Goal: Task Accomplishment & Management: Use online tool/utility

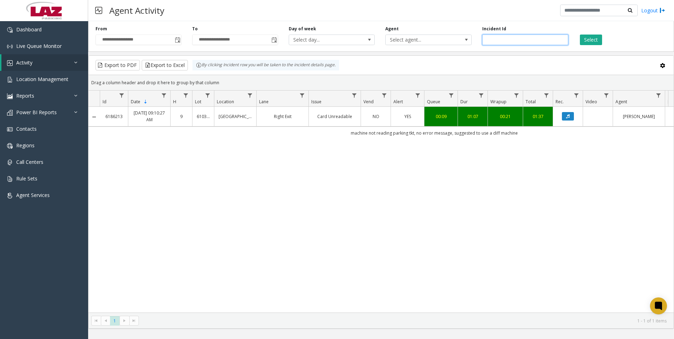
click at [511, 43] on input "number" at bounding box center [525, 40] width 86 height 11
click at [491, 40] on input "number" at bounding box center [525, 40] width 86 height 11
paste input "*******"
click at [584, 42] on button "Select" at bounding box center [591, 40] width 22 height 11
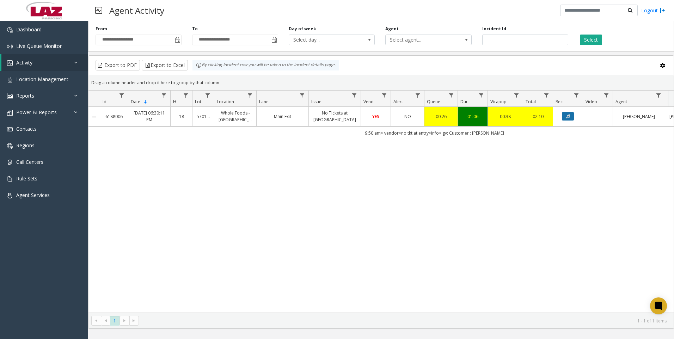
click at [565, 119] on button "Data table" at bounding box center [568, 116] width 12 height 8
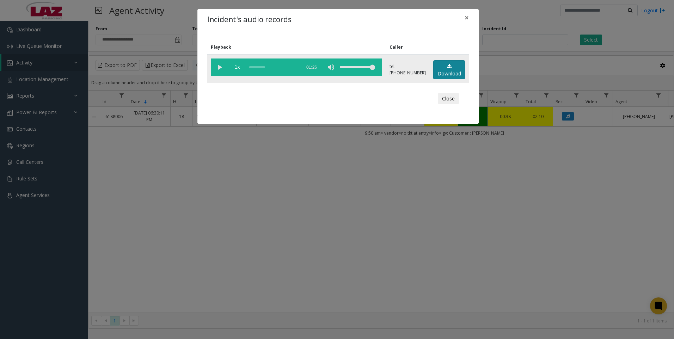
click at [442, 75] on link "Download" at bounding box center [449, 69] width 32 height 19
click at [560, 186] on div "Incident's audio records × Playback Caller 1x 01:26 tel:[PHONE_NUMBER] Download…" at bounding box center [337, 169] width 674 height 339
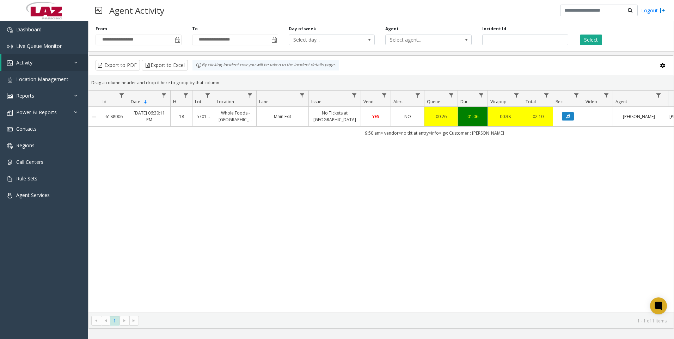
click at [573, 215] on div "6188006 [DATE] 06:30:11 PM 18 570141 Whole Foods - [GEOGRAPHIC_DATA] Exit No Ti…" at bounding box center [380, 210] width 585 height 206
click at [531, 38] on input "*******" at bounding box center [525, 40] width 86 height 11
paste input "number"
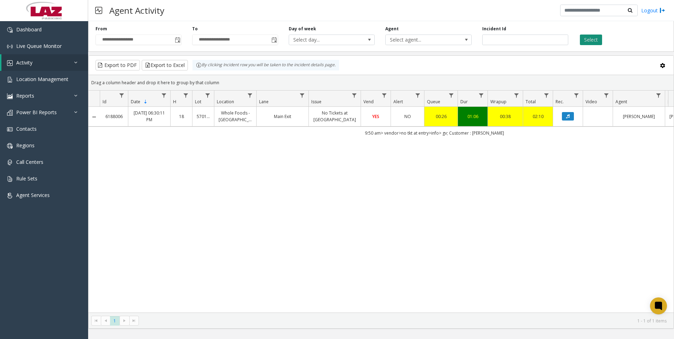
click at [587, 39] on button "Select" at bounding box center [591, 40] width 22 height 11
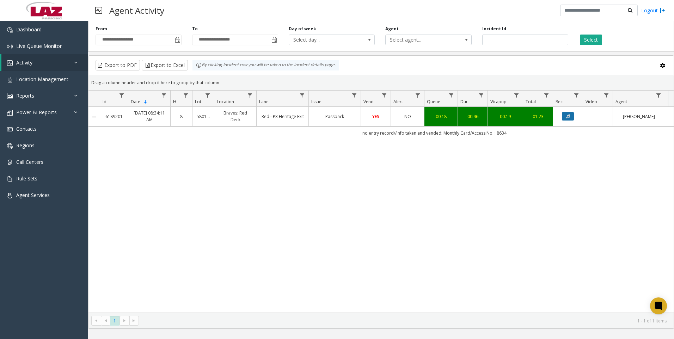
click at [567, 118] on icon "Data table" at bounding box center [568, 116] width 4 height 4
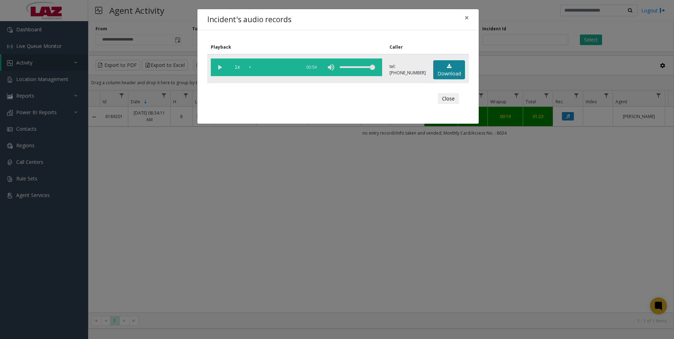
click at [449, 70] on link "Download" at bounding box center [449, 69] width 32 height 19
click at [636, 210] on div "Incident's audio records × Playback Caller 1x 00:54 tel:[PHONE_NUMBER] Download…" at bounding box center [337, 169] width 674 height 339
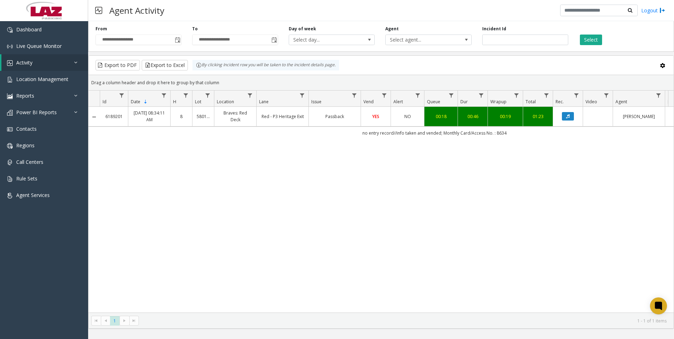
drag, startPoint x: 549, startPoint y: 183, endPoint x: 538, endPoint y: 182, distance: 10.6
click at [549, 183] on div "6189201 [DATE] 08:34:11 AM 8 580116 Braves: Red Deck Red - P3 Heritage Exit Pas…" at bounding box center [380, 210] width 585 height 206
click at [529, 37] on input "*******" at bounding box center [525, 40] width 86 height 11
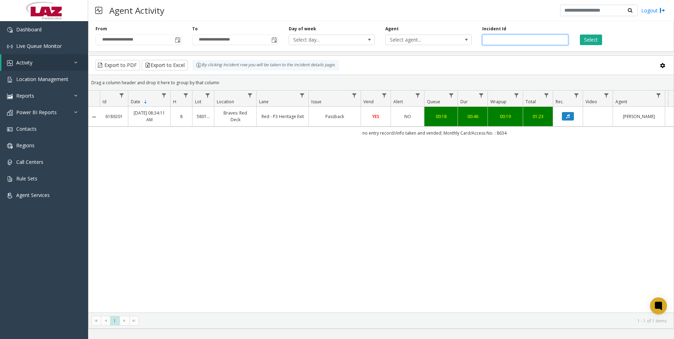
paste input "number"
click at [594, 37] on button "Select" at bounding box center [591, 40] width 22 height 11
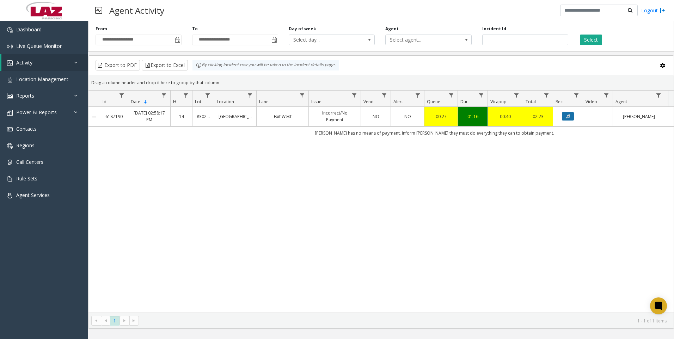
click at [572, 121] on button "Data table" at bounding box center [568, 116] width 12 height 8
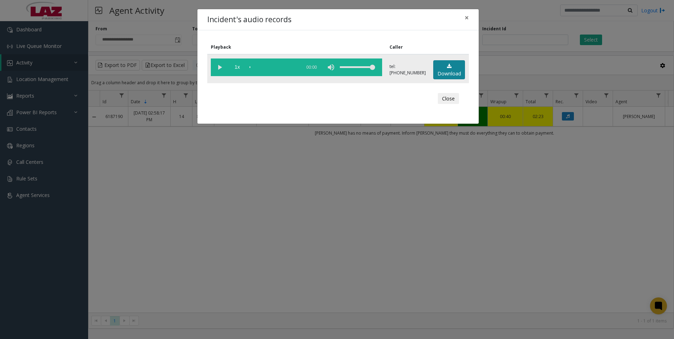
click at [451, 72] on link "Download" at bounding box center [449, 69] width 32 height 19
click at [607, 198] on div "Incident's audio records × Playback Caller 1x 01:36 tel:[PHONE_NUMBER] Download…" at bounding box center [337, 169] width 674 height 339
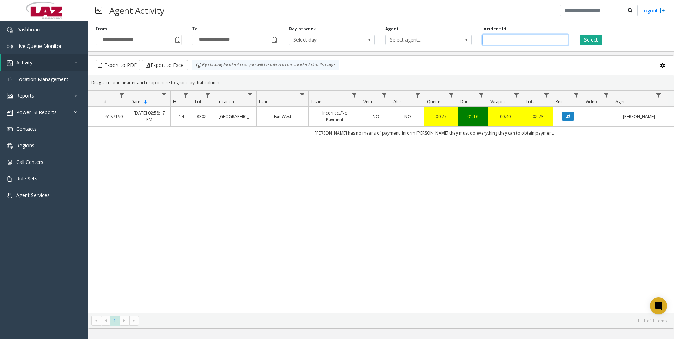
click at [550, 40] on input "*******" at bounding box center [525, 40] width 86 height 11
click at [549, 40] on input "*******" at bounding box center [525, 40] width 86 height 11
paste input "number"
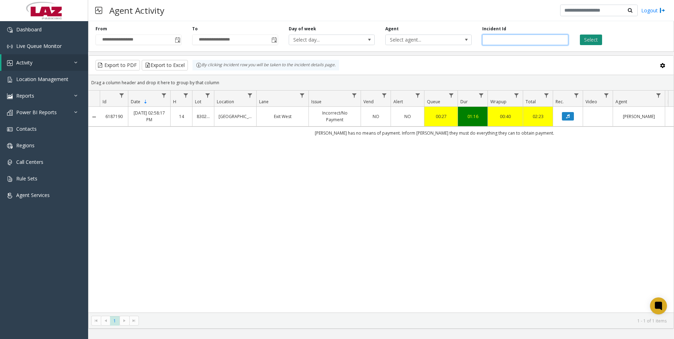
type input "*******"
click at [589, 43] on button "Select" at bounding box center [591, 40] width 22 height 11
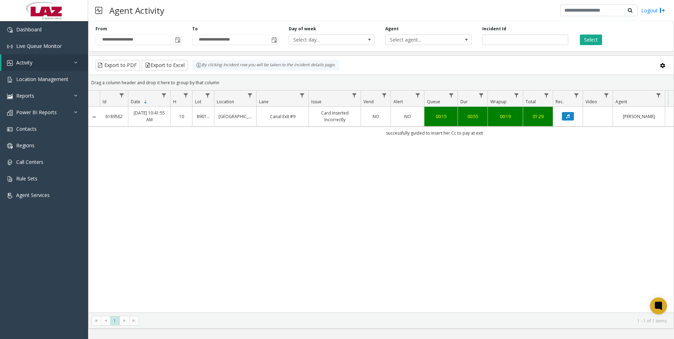
click at [569, 123] on td "Data table" at bounding box center [568, 116] width 30 height 19
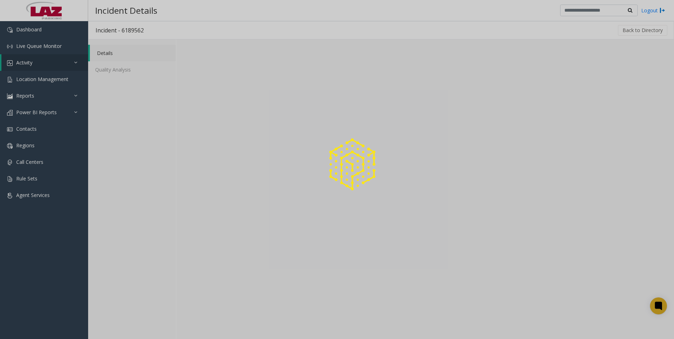
click at [568, 119] on div at bounding box center [337, 169] width 674 height 339
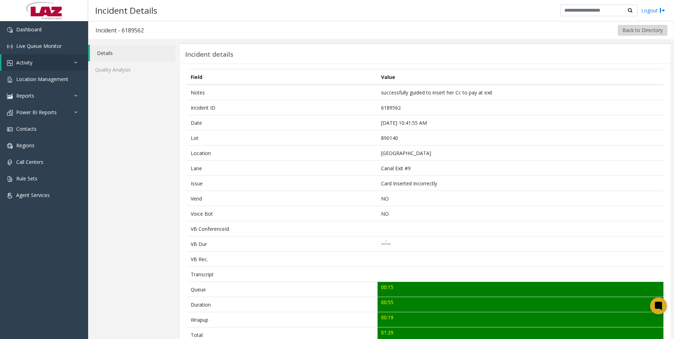
click at [631, 27] on button "Back to Directory" at bounding box center [642, 30] width 49 height 11
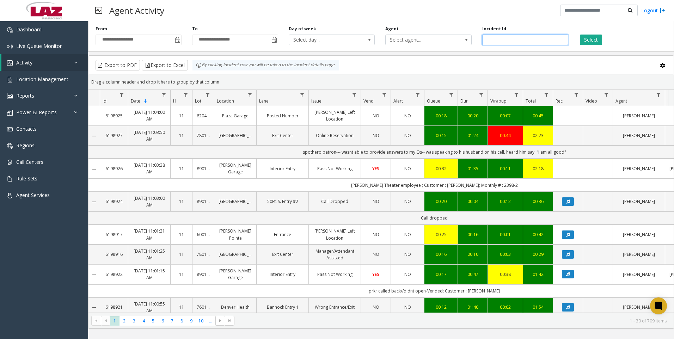
paste input "*******"
click at [586, 42] on button "Select" at bounding box center [591, 40] width 22 height 11
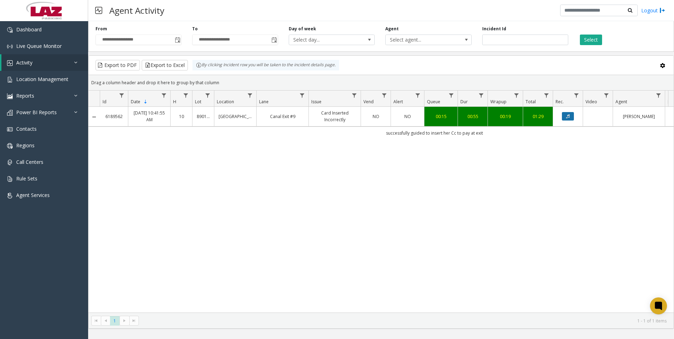
click at [571, 116] on button "Data table" at bounding box center [568, 116] width 12 height 8
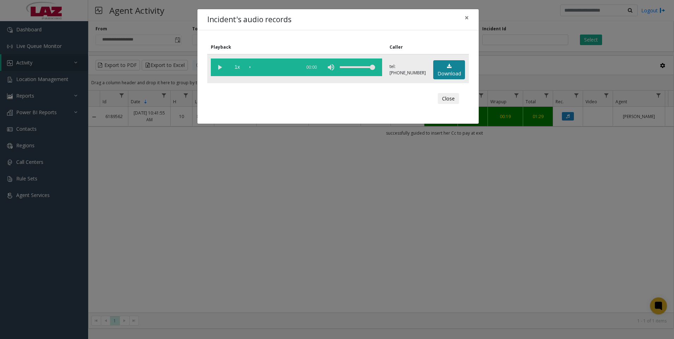
click at [436, 64] on link "Download" at bounding box center [449, 69] width 32 height 19
click at [549, 230] on div "Incident's audio records × Playback Caller 1x 01:04 tel:[PHONE_NUMBER] Download…" at bounding box center [337, 169] width 674 height 339
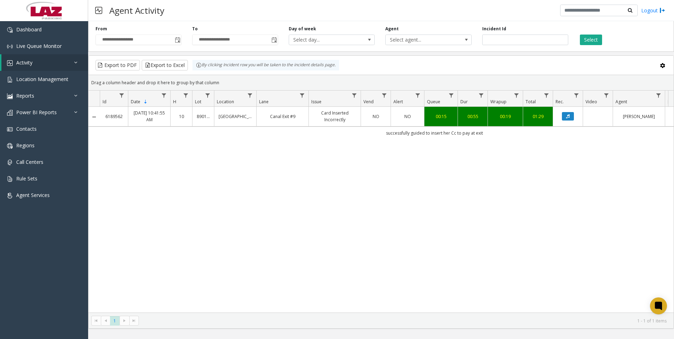
drag, startPoint x: 563, startPoint y: 204, endPoint x: 371, endPoint y: 216, distance: 192.8
click at [563, 204] on div "6189562 [DATE] 10:41:55 AM 10 890140 [GEOGRAPHIC_DATA] Exit #9 Card Inserted In…" at bounding box center [380, 210] width 585 height 206
click at [504, 42] on input "*******" at bounding box center [525, 40] width 86 height 11
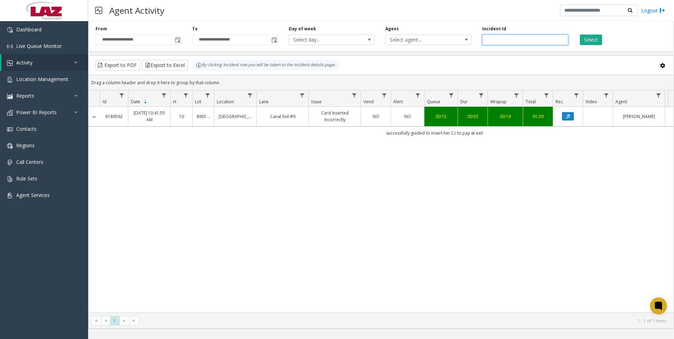
paste input "number"
click at [589, 42] on button "Select" at bounding box center [591, 40] width 22 height 11
click at [567, 115] on icon "Data table" at bounding box center [568, 116] width 4 height 4
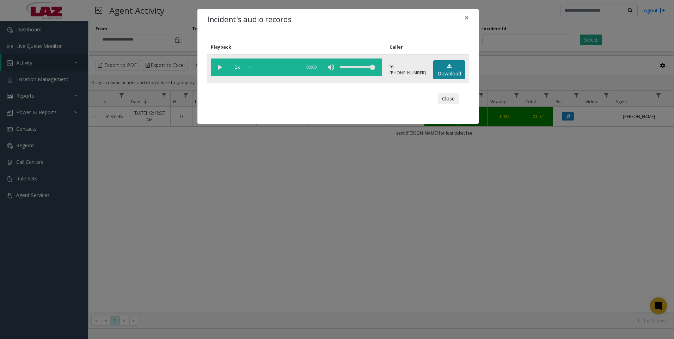
click at [446, 71] on link "Download" at bounding box center [449, 69] width 32 height 19
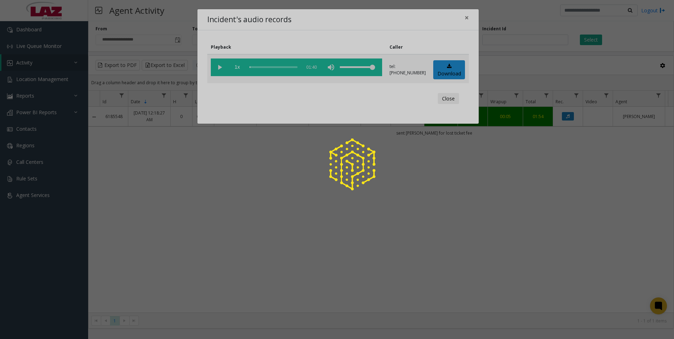
click at [566, 253] on div at bounding box center [337, 169] width 674 height 339
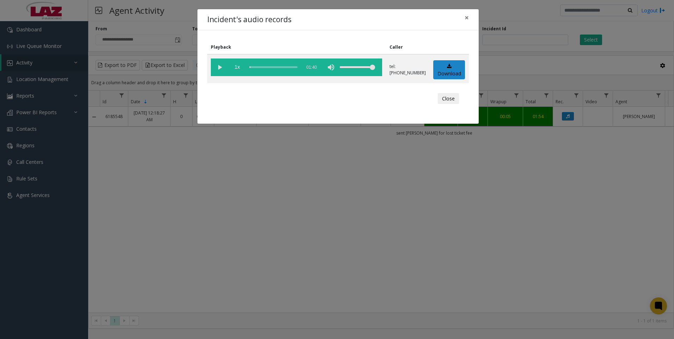
click at [542, 248] on div "Incident's audio records × Playback Caller 1x 01:40 tel:[PHONE_NUMBER] Download…" at bounding box center [337, 169] width 674 height 339
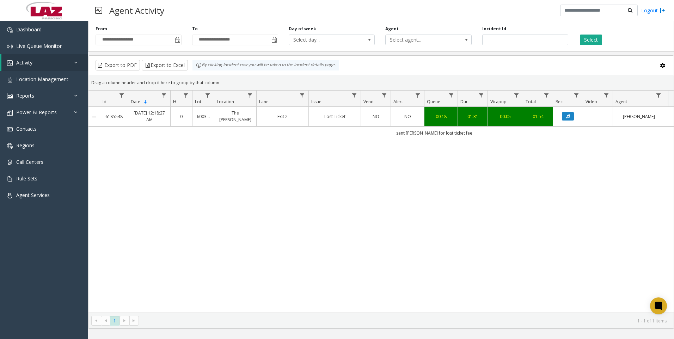
click at [577, 164] on div "6185548 [DATE] 12:18:27 AM 0 600346 The [PERSON_NAME] Exit 2 Lost Ticket NO NO …" at bounding box center [380, 210] width 585 height 206
click at [507, 38] on input "*******" at bounding box center [525, 40] width 86 height 11
paste input "number"
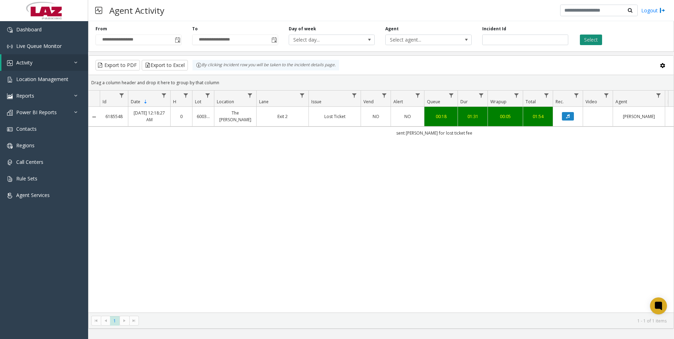
click at [594, 41] on button "Select" at bounding box center [591, 40] width 22 height 11
click at [569, 113] on button "Data table" at bounding box center [568, 116] width 12 height 8
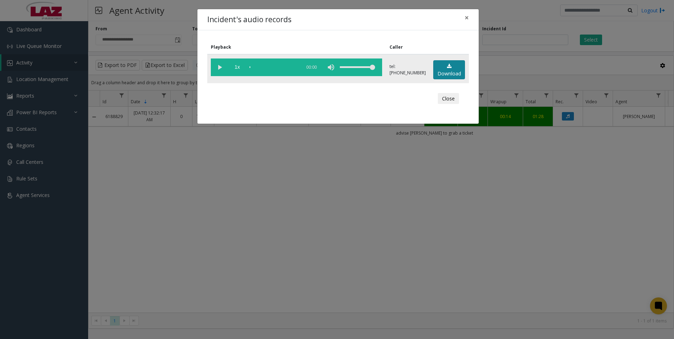
click at [439, 69] on link "Download" at bounding box center [449, 69] width 32 height 19
click at [590, 247] on div "Incident's audio records × Playback Caller 1x 01:05 tel:[PHONE_NUMBER] Download…" at bounding box center [337, 169] width 674 height 339
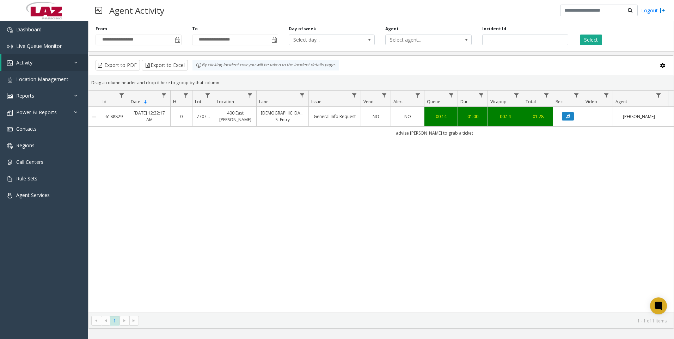
click at [212, 275] on div "6188829 [DATE] 12:32:17 AM 0 770709 [STREET_ADDRESS][PERSON_NAME][DEMOGRAPHIC_D…" at bounding box center [380, 210] width 585 height 206
click at [634, 233] on div "6188829 [DATE] 12:32:17 AM 0 770709 [STREET_ADDRESS][PERSON_NAME][DEMOGRAPHIC_D…" at bounding box center [380, 210] width 585 height 206
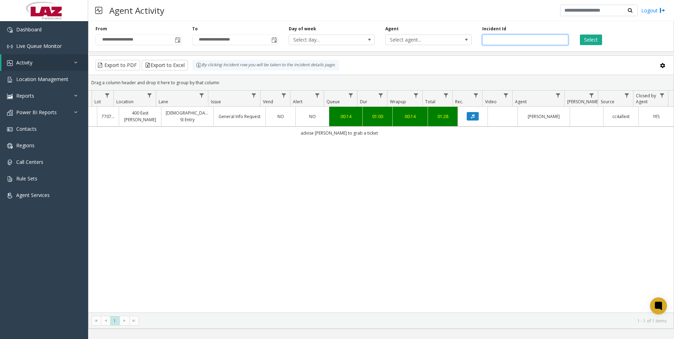
click at [503, 43] on input "*******" at bounding box center [525, 40] width 86 height 11
paste input "number"
click at [588, 37] on button "Select" at bounding box center [591, 40] width 22 height 11
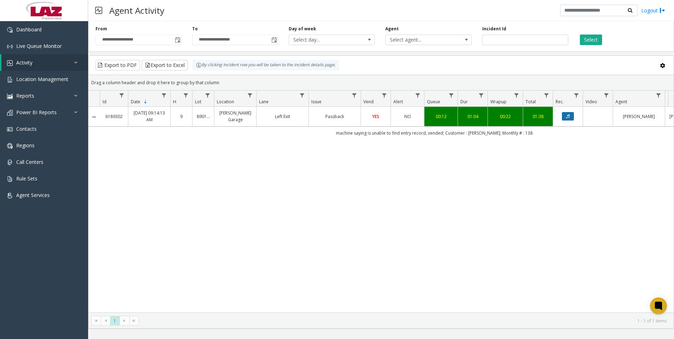
click at [567, 116] on icon "Data table" at bounding box center [568, 116] width 4 height 4
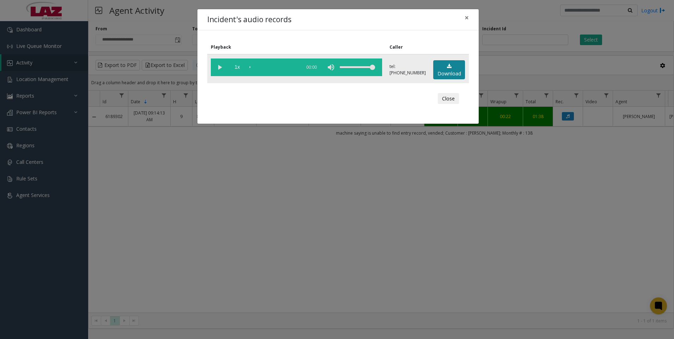
click at [442, 72] on link "Download" at bounding box center [449, 69] width 32 height 19
click at [548, 275] on div "Incident's audio records × Playback Caller 1x 01:10 tel:[PHONE_NUMBER] Download…" at bounding box center [337, 169] width 674 height 339
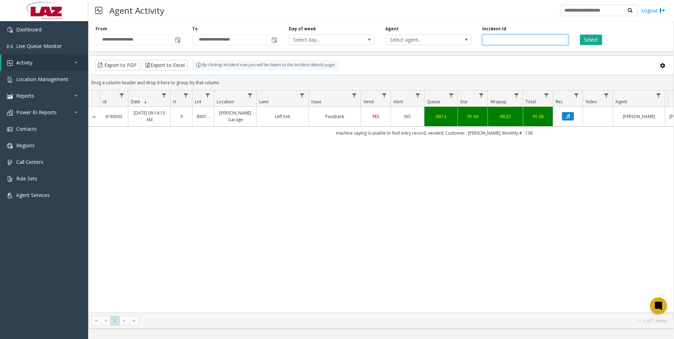
click at [494, 41] on input "*******" at bounding box center [525, 40] width 86 height 11
paste input "number"
click at [585, 42] on button "Select" at bounding box center [591, 40] width 22 height 11
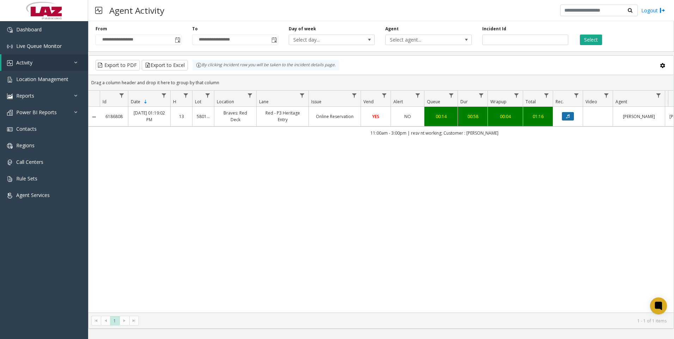
click at [566, 116] on icon "Data table" at bounding box center [568, 116] width 4 height 4
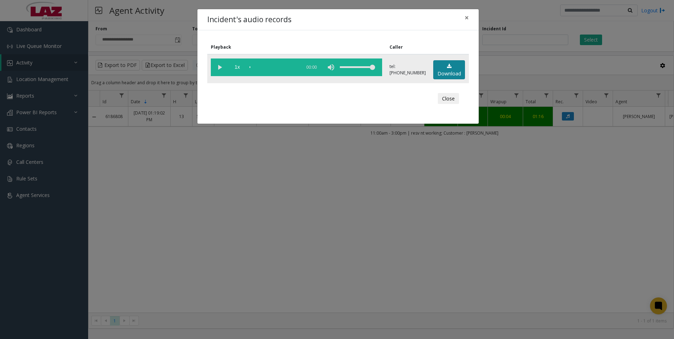
click at [450, 73] on link "Download" at bounding box center [449, 69] width 32 height 19
click at [567, 280] on div "Incident's audio records × Playback Caller 1x 01:04 tel:[PHONE_NUMBER] Download…" at bounding box center [337, 169] width 674 height 339
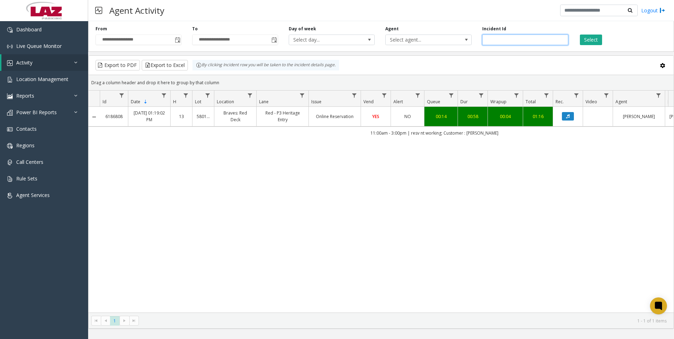
click at [516, 45] on input "*******" at bounding box center [525, 40] width 86 height 11
click at [516, 44] on input "*******" at bounding box center [525, 40] width 86 height 11
paste input "number"
click at [587, 35] on button "Select" at bounding box center [591, 40] width 22 height 11
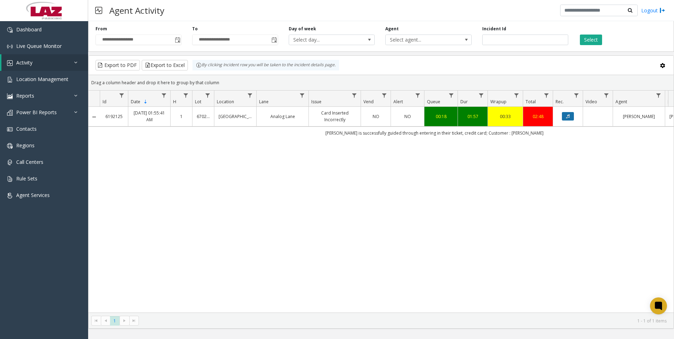
click at [570, 118] on button "Data table" at bounding box center [568, 116] width 12 height 8
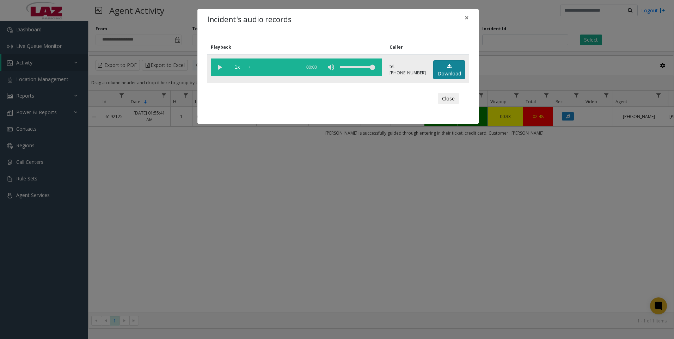
click at [445, 73] on link "Download" at bounding box center [449, 69] width 32 height 19
click at [546, 235] on div "Incident's audio records × Playback Caller 1x 02:04 tel:[PHONE_NUMBER] Download…" at bounding box center [337, 169] width 674 height 339
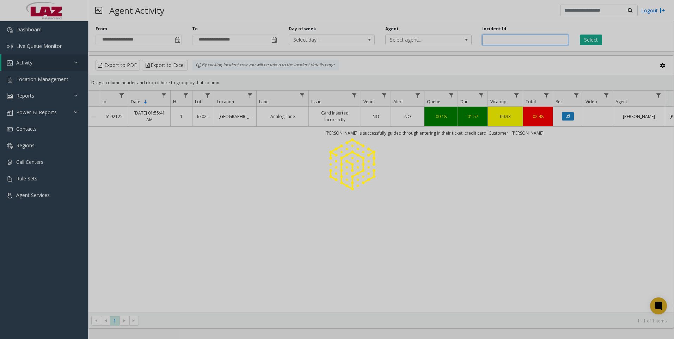
click at [520, 39] on app-root "**********" at bounding box center [337, 169] width 674 height 339
click at [520, 39] on div at bounding box center [337, 169] width 674 height 339
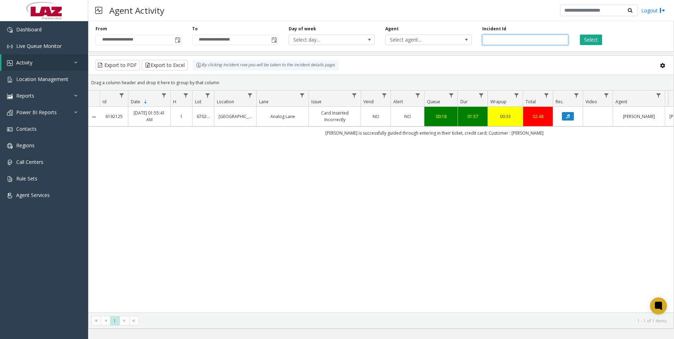
click at [520, 39] on input "*******" at bounding box center [525, 40] width 86 height 11
paste input "number"
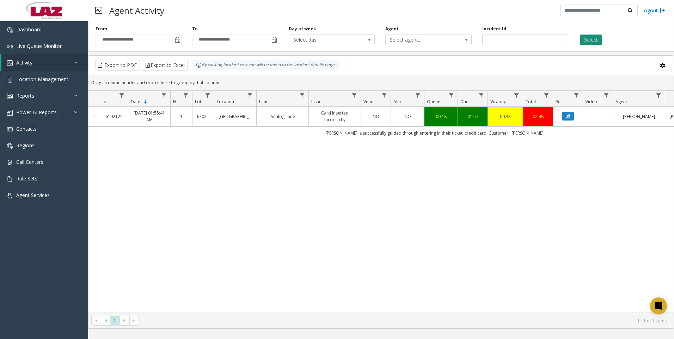
click at [585, 38] on button "Select" at bounding box center [591, 40] width 22 height 11
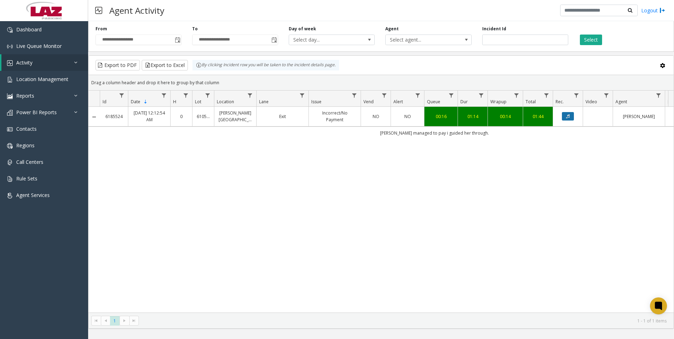
click at [571, 116] on button "Data table" at bounding box center [568, 116] width 12 height 8
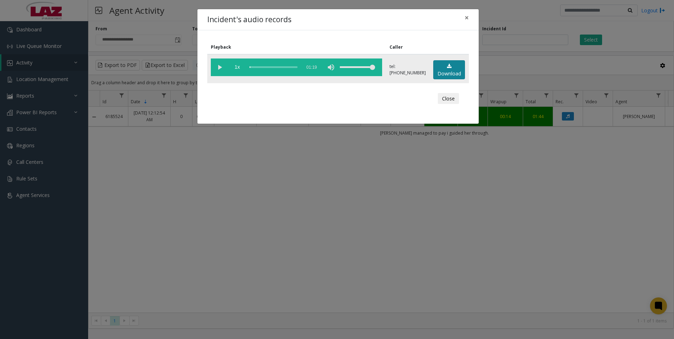
click at [456, 74] on link "Download" at bounding box center [449, 69] width 32 height 19
click at [77, 328] on html "**********" at bounding box center [337, 169] width 674 height 339
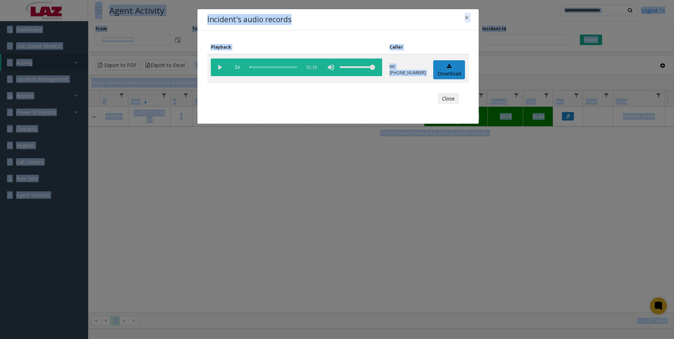
click at [158, 243] on div "Incident's audio records × Playback Caller 1x 01:19 tel:[PHONE_NUMBER] Download…" at bounding box center [337, 169] width 674 height 339
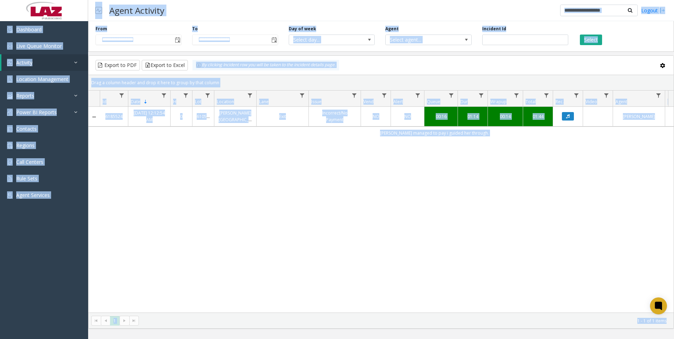
click at [127, 284] on div "6185524 [DATE] 12:12:54 AM 0 610548 [PERSON_NAME][GEOGRAPHIC_DATA] Exit Incorre…" at bounding box center [380, 210] width 585 height 206
click at [538, 202] on div "6185524 [DATE] 12:12:54 AM 0 610548 [PERSON_NAME][GEOGRAPHIC_DATA] Exit Incorre…" at bounding box center [380, 210] width 585 height 206
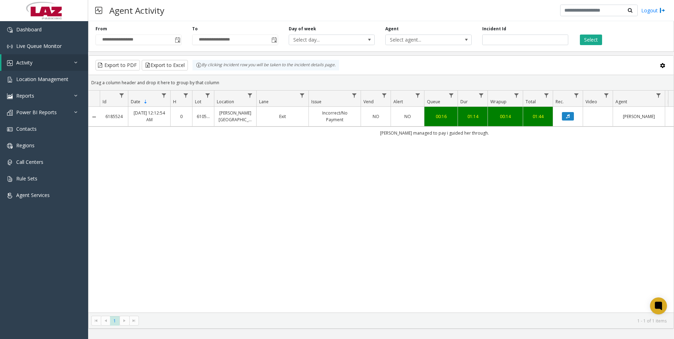
click at [603, 173] on div "6185524 [DATE] 12:12:54 AM 0 610548 [PERSON_NAME][GEOGRAPHIC_DATA] Exit Incorre…" at bounding box center [380, 210] width 585 height 206
click at [542, 42] on input "*******" at bounding box center [525, 40] width 86 height 11
paste input "number"
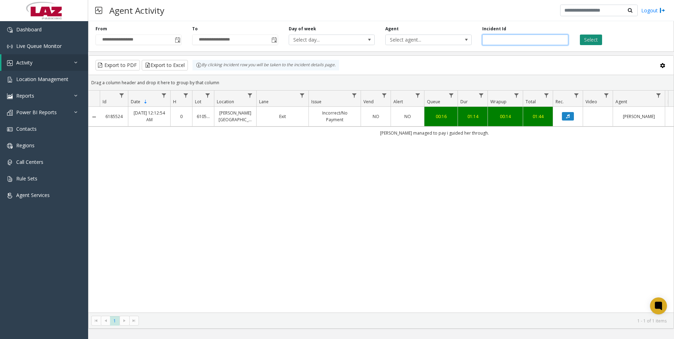
type input "*******"
click at [599, 41] on button "Select" at bounding box center [591, 40] width 22 height 11
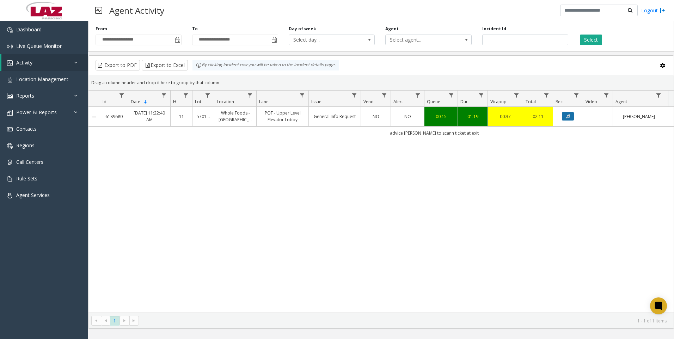
click at [572, 118] on button "Data table" at bounding box center [568, 116] width 12 height 8
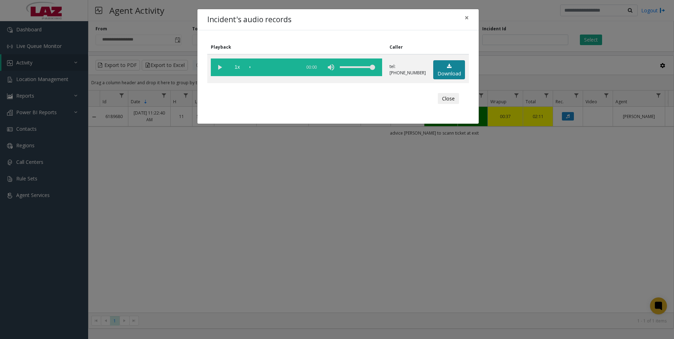
drag, startPoint x: 460, startPoint y: 70, endPoint x: 351, endPoint y: 145, distance: 132.8
click at [460, 70] on link "Download" at bounding box center [449, 69] width 32 height 19
click at [585, 261] on div "Incident's audio records × Playback Caller 1x 01:25 tel:[PHONE_NUMBER] Download…" at bounding box center [337, 169] width 674 height 339
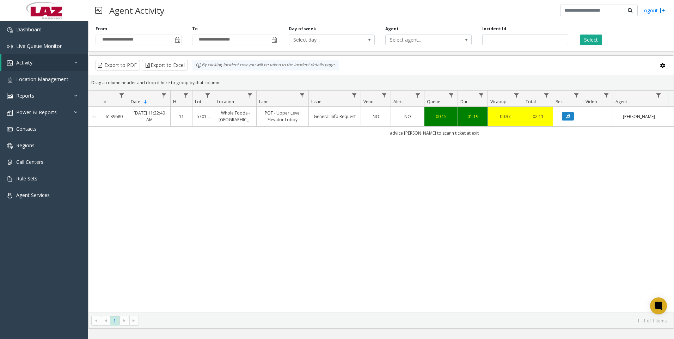
click at [596, 264] on div "6189680 [DATE] 11:22:40 AM 11 570144 Whole Foods - [GEOGRAPHIC_DATA] - Upper Le…" at bounding box center [380, 210] width 585 height 206
